Goal: Task Accomplishment & Management: Use online tool/utility

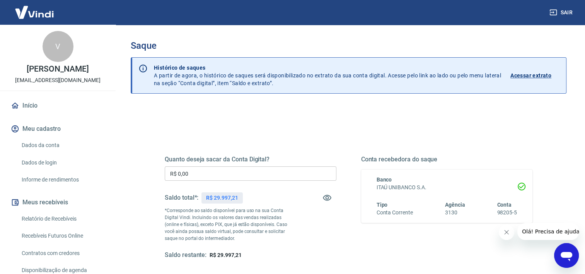
click at [248, 173] on input "R$ 0,00" at bounding box center [251, 173] width 172 height 14
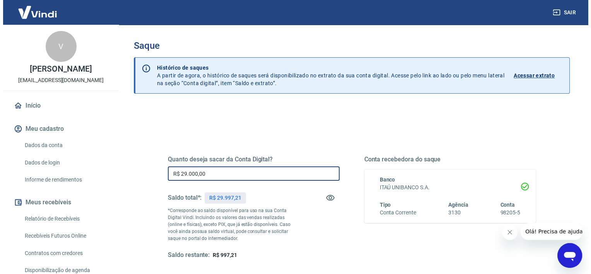
scroll to position [84, 0]
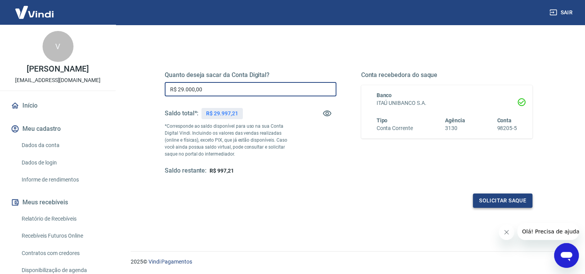
type input "R$ 29.000,00"
click at [487, 197] on button "Solicitar saque" at bounding box center [503, 200] width 60 height 14
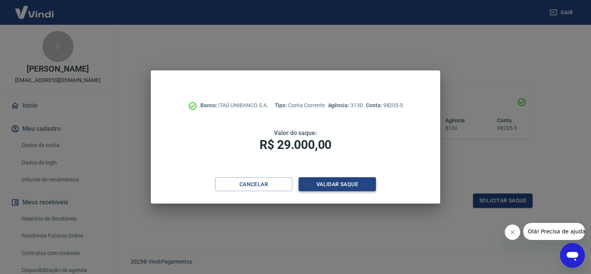
click at [329, 181] on button "Validar saque" at bounding box center [336, 184] width 77 height 14
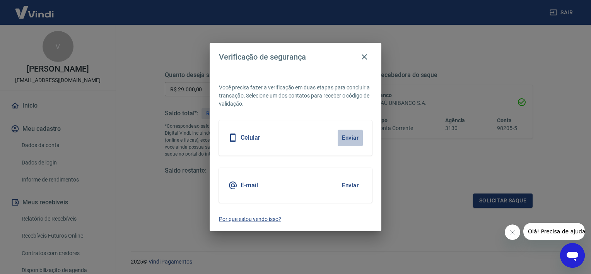
click at [349, 134] on button "Enviar" at bounding box center [349, 137] width 25 height 16
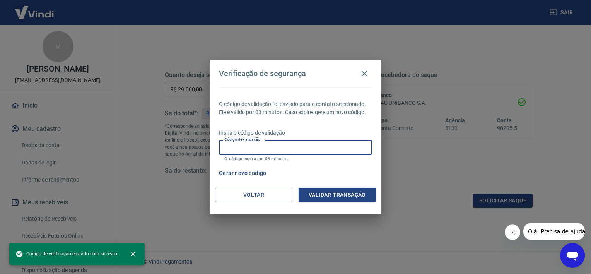
click at [327, 140] on input "Código de validação" at bounding box center [295, 147] width 153 height 14
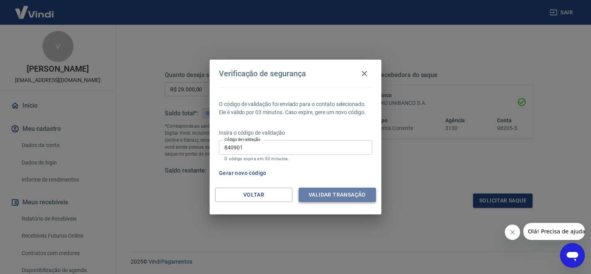
click at [333, 196] on button "Validar transação" at bounding box center [336, 194] width 77 height 14
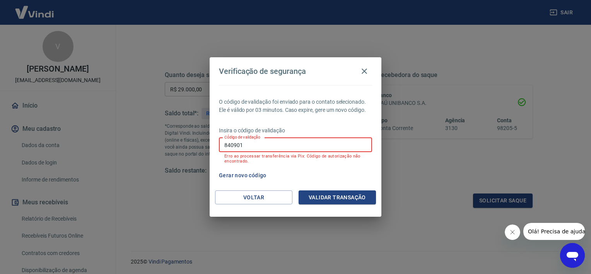
click at [271, 147] on input "840901" at bounding box center [295, 145] width 153 height 14
type input "552492"
click at [337, 191] on button "Validar transação" at bounding box center [336, 197] width 77 height 14
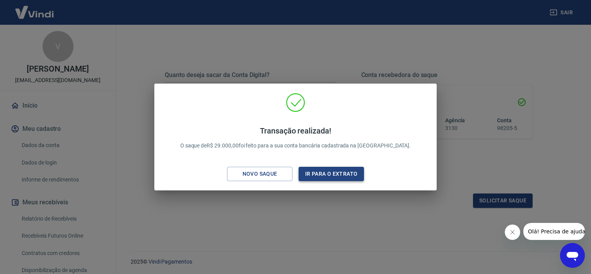
click at [325, 176] on button "Ir para o extrato" at bounding box center [330, 174] width 65 height 14
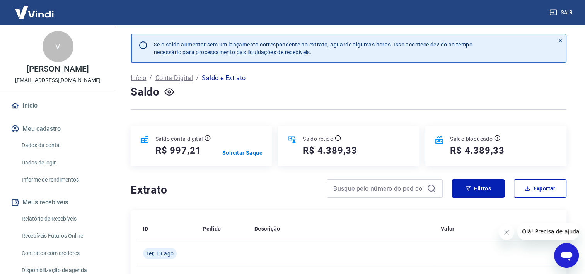
click at [24, 99] on link "Início" at bounding box center [57, 105] width 97 height 17
